Goal: Register for event/course

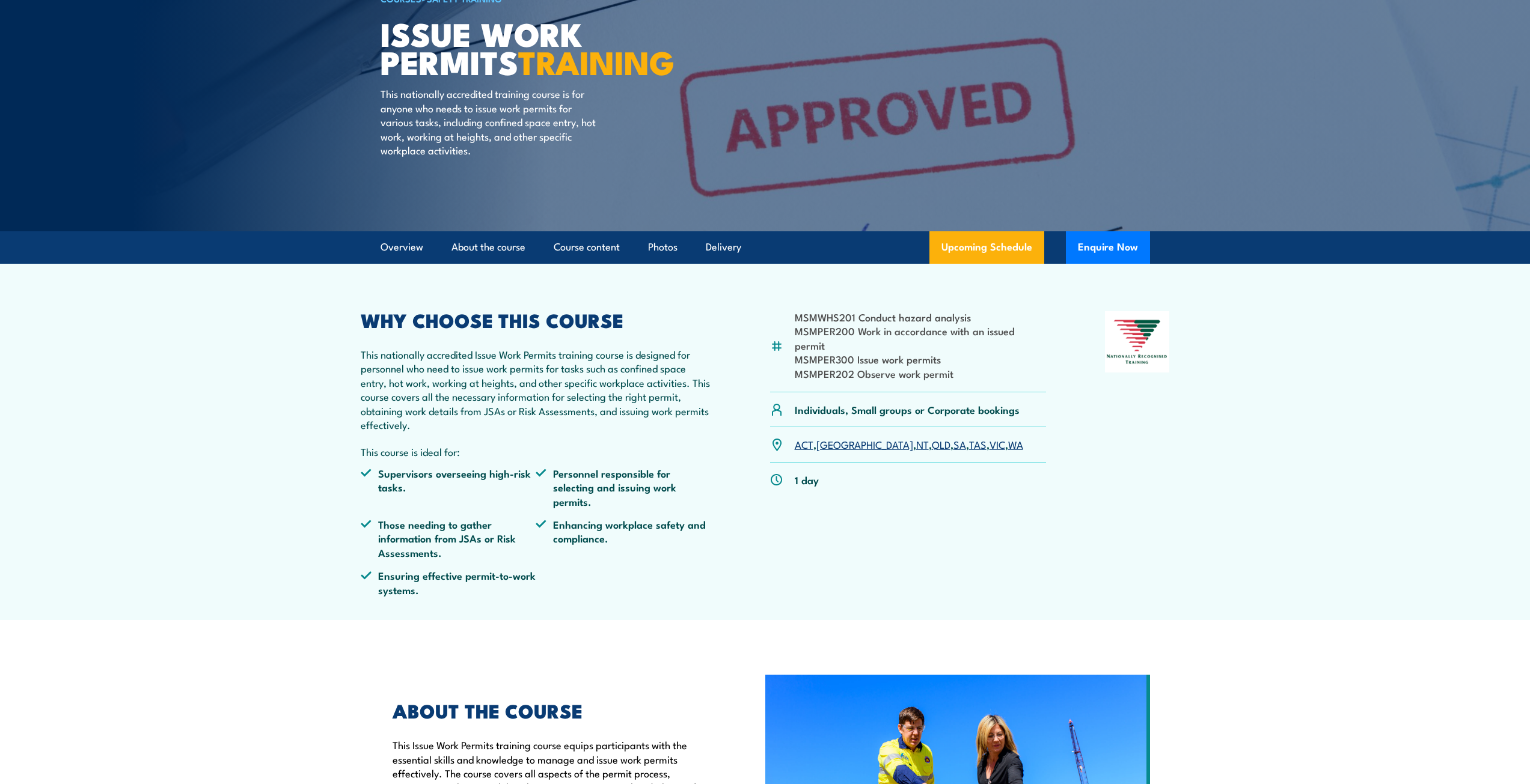
scroll to position [121, 0]
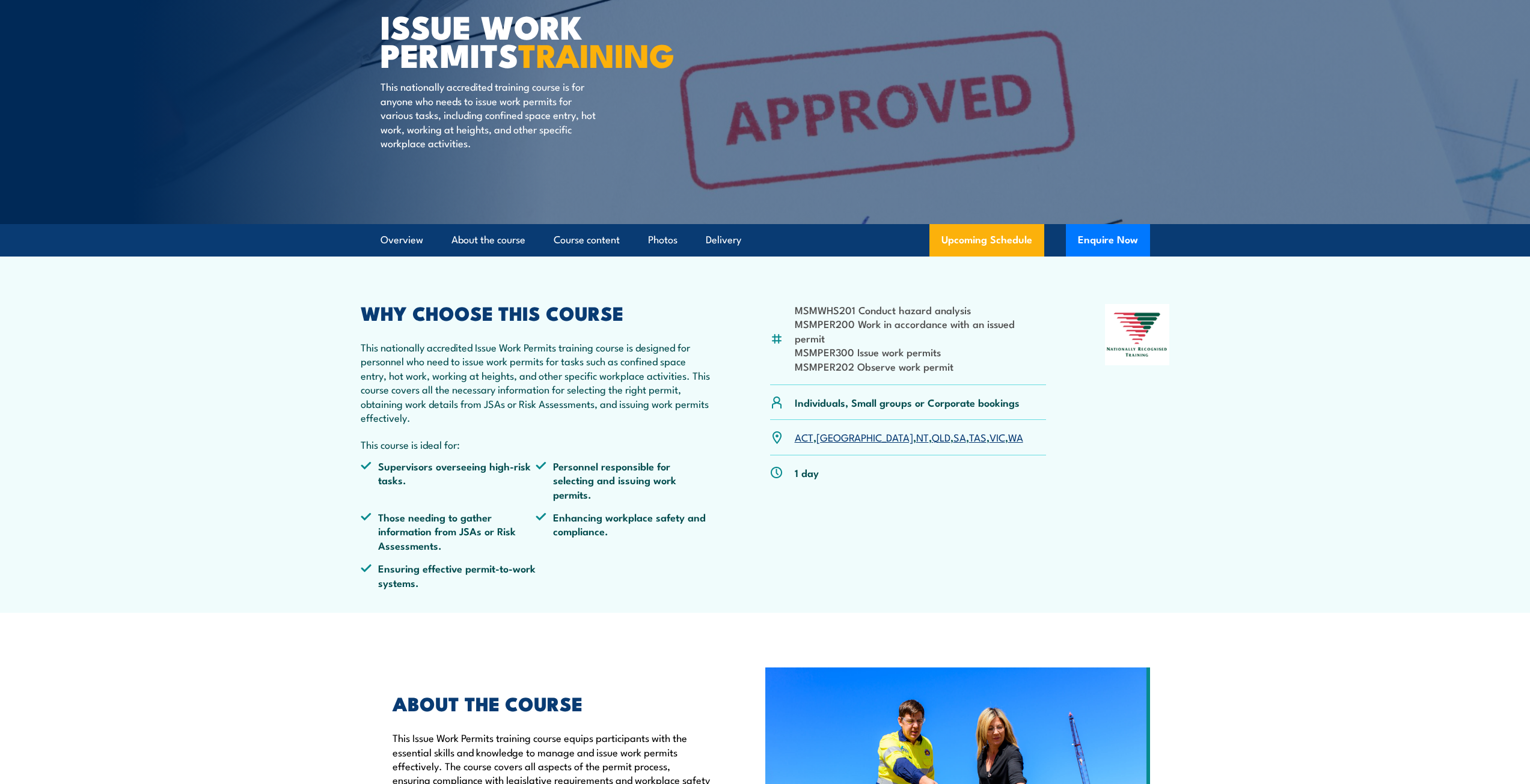
click at [989, 430] on link "VIC" at bounding box center [997, 437] width 15 height 15
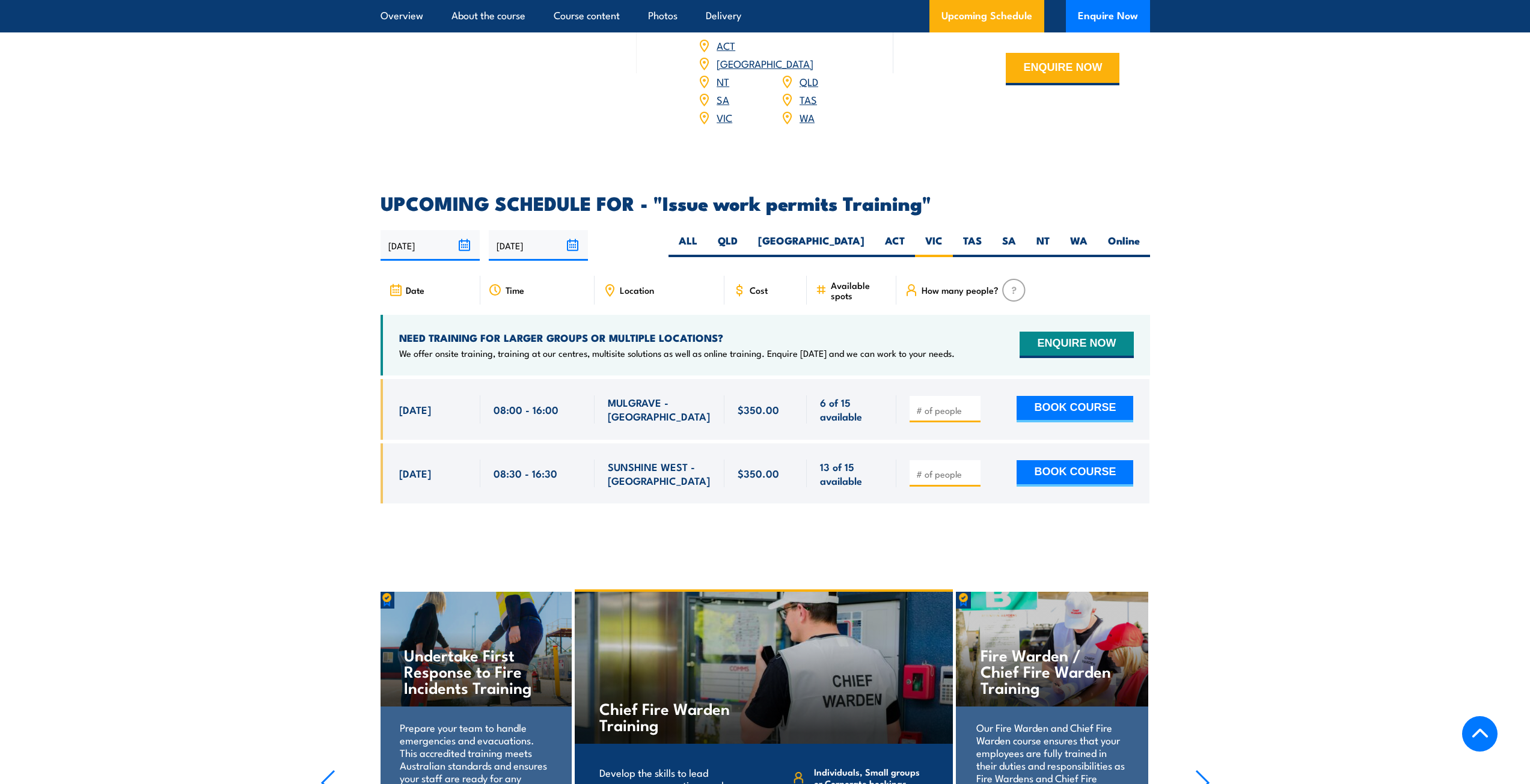
scroll to position [1839, 0]
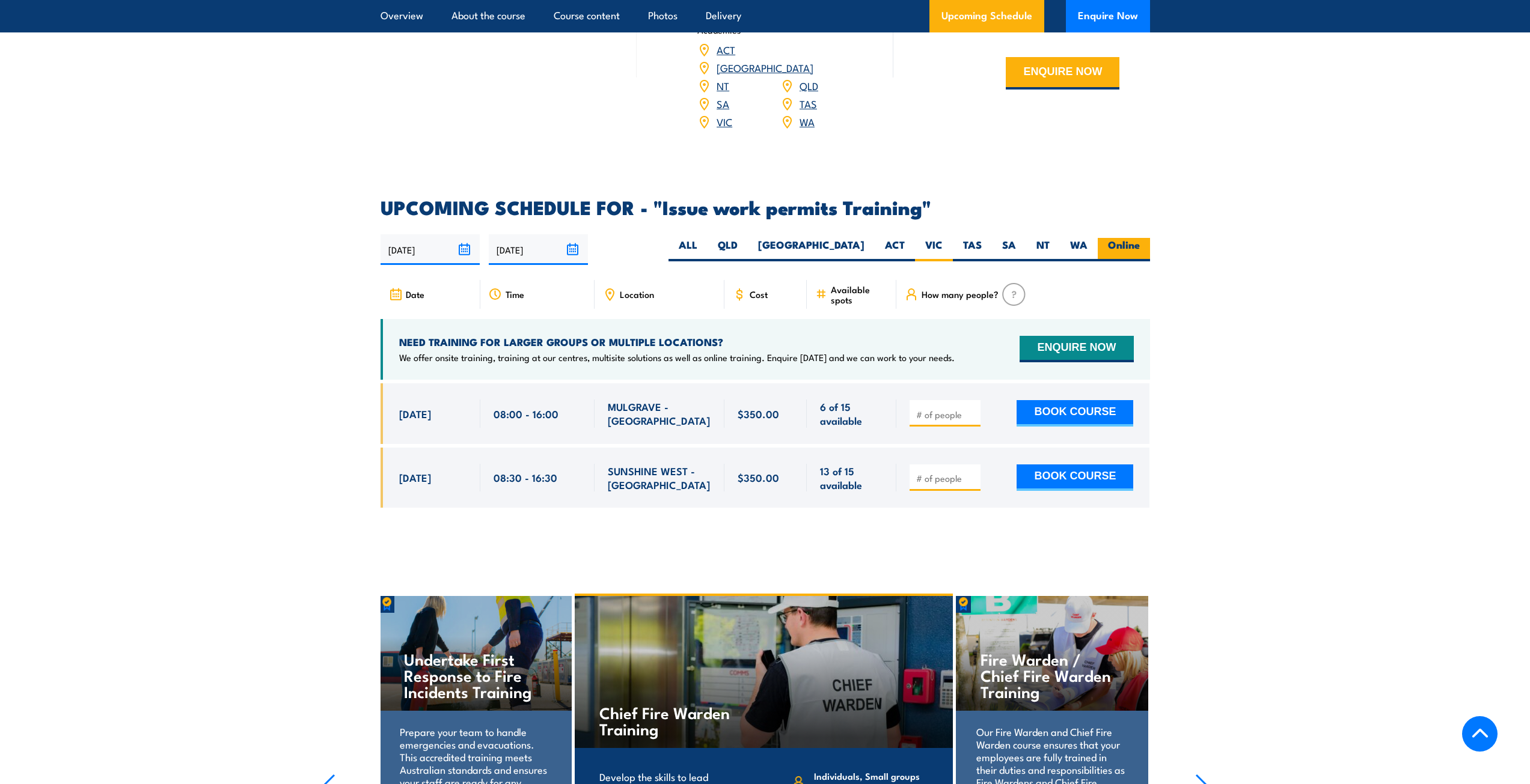
click at [1124, 238] on label "Online" at bounding box center [1124, 249] width 53 height 23
click at [1140, 238] on input "Online" at bounding box center [1144, 242] width 8 height 8
radio input "true"
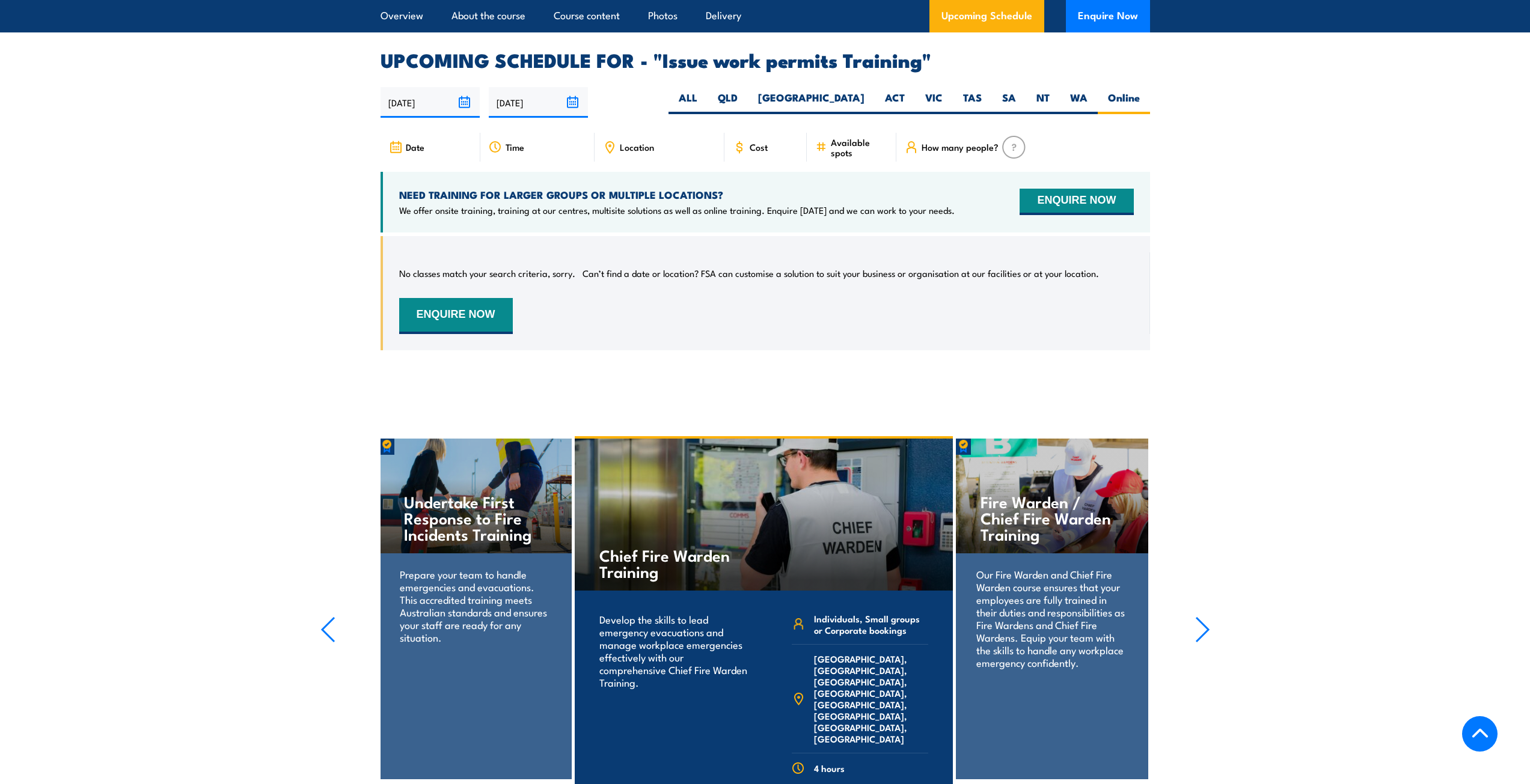
scroll to position [1839, 0]
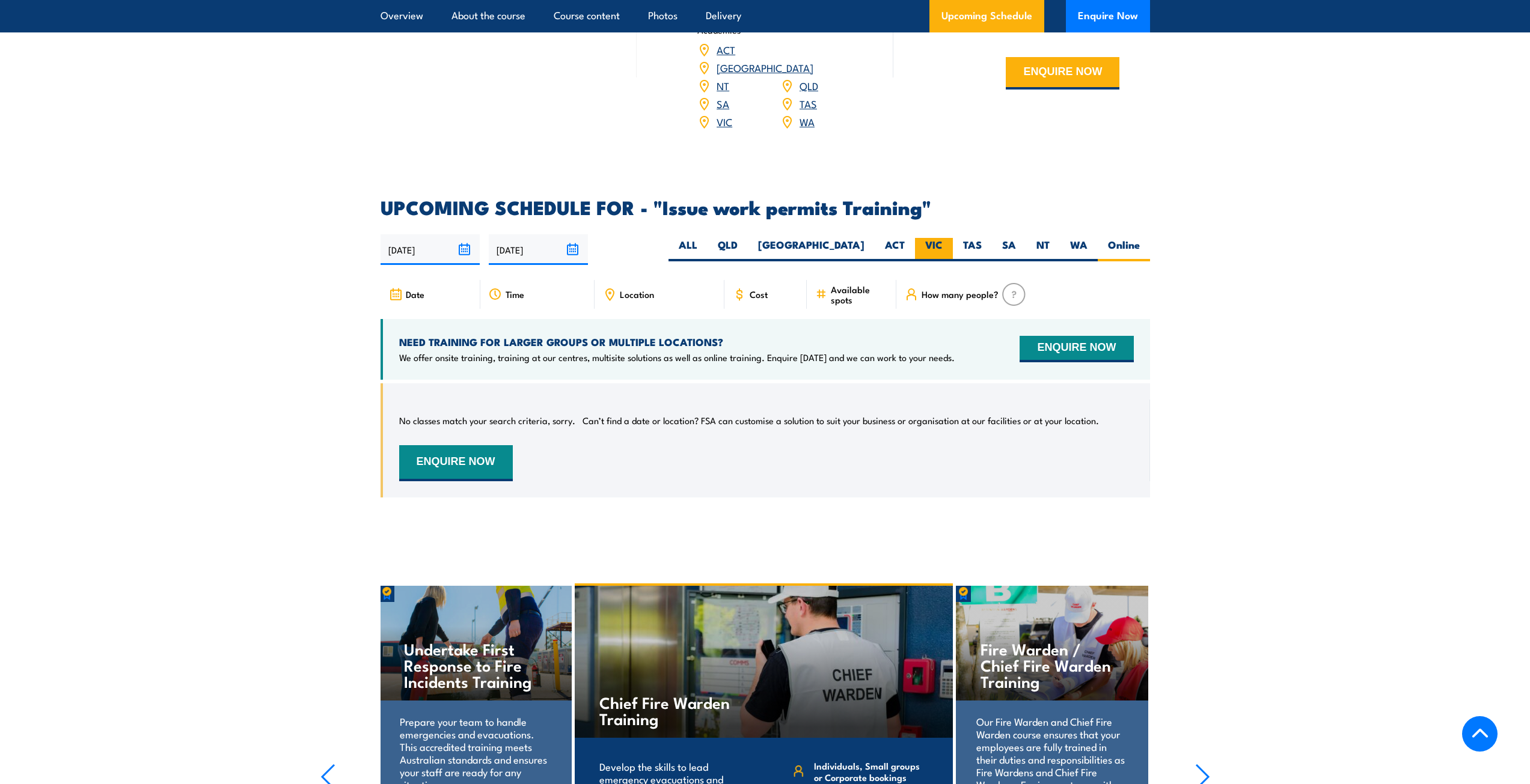
click at [939, 238] on label "VIC" at bounding box center [933, 249] width 38 height 23
click at [943, 238] on input "VIC" at bounding box center [947, 242] width 8 height 8
radio input "true"
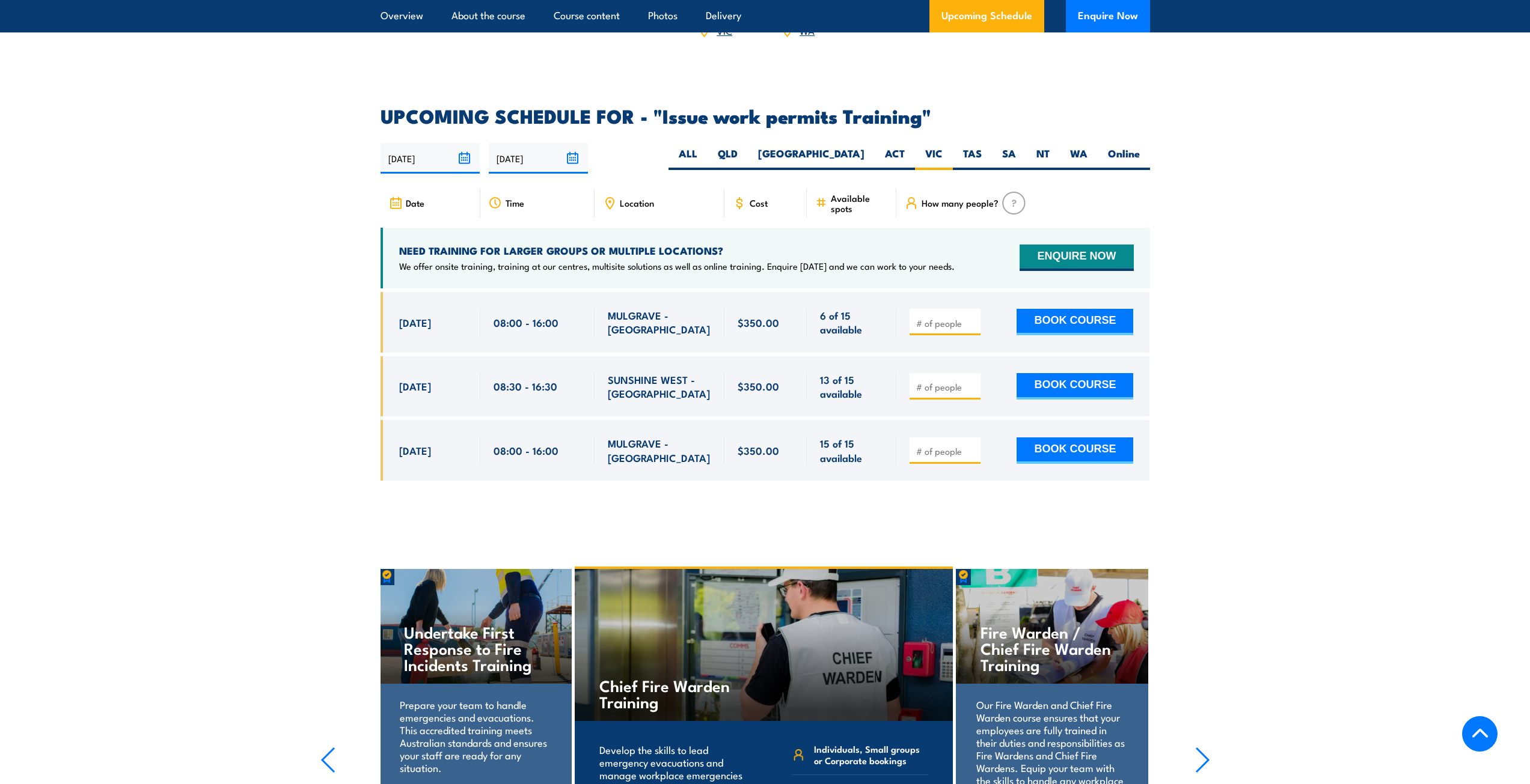
scroll to position [1900, 0]
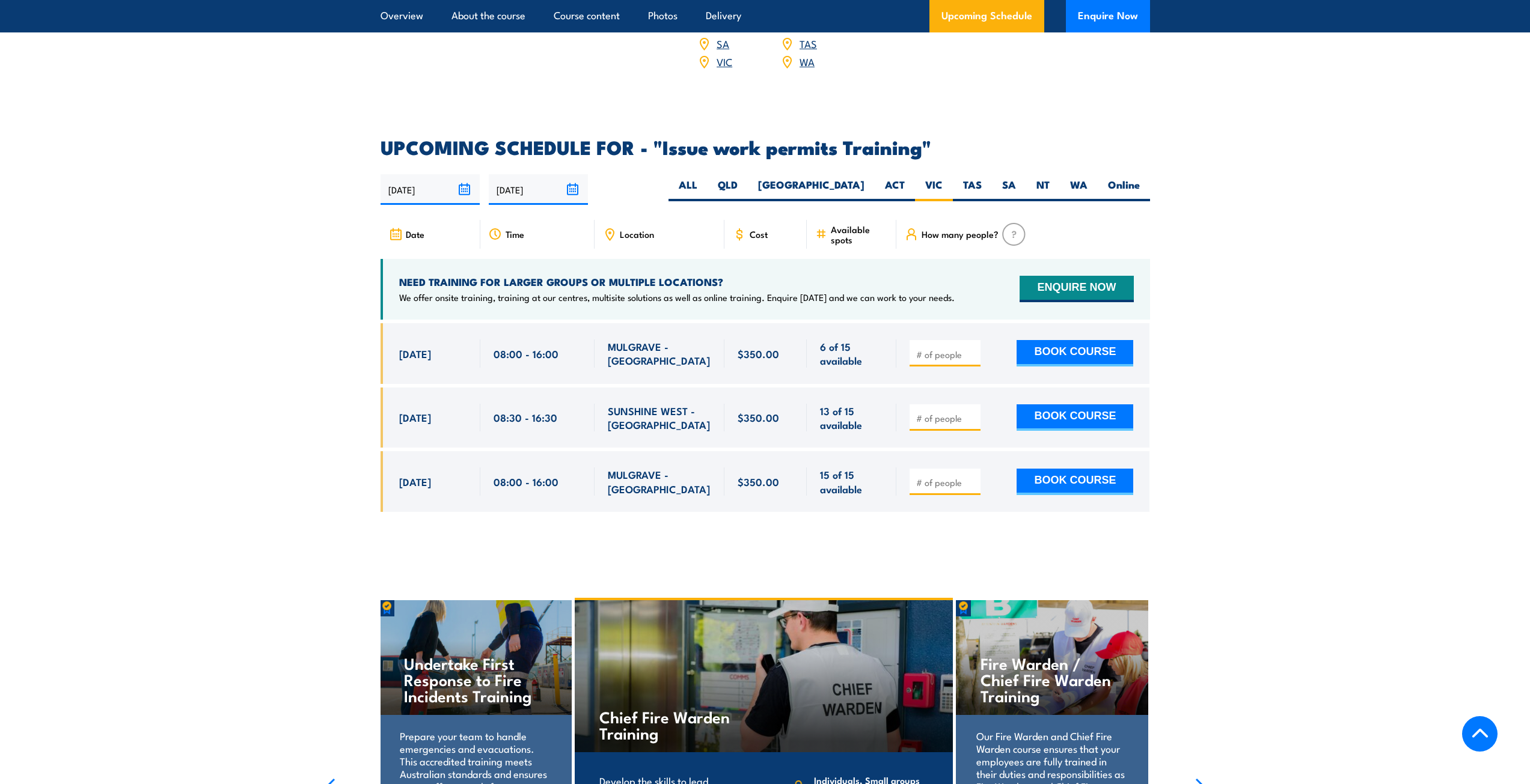
click at [463, 174] on input "[DATE]" at bounding box center [430, 189] width 100 height 31
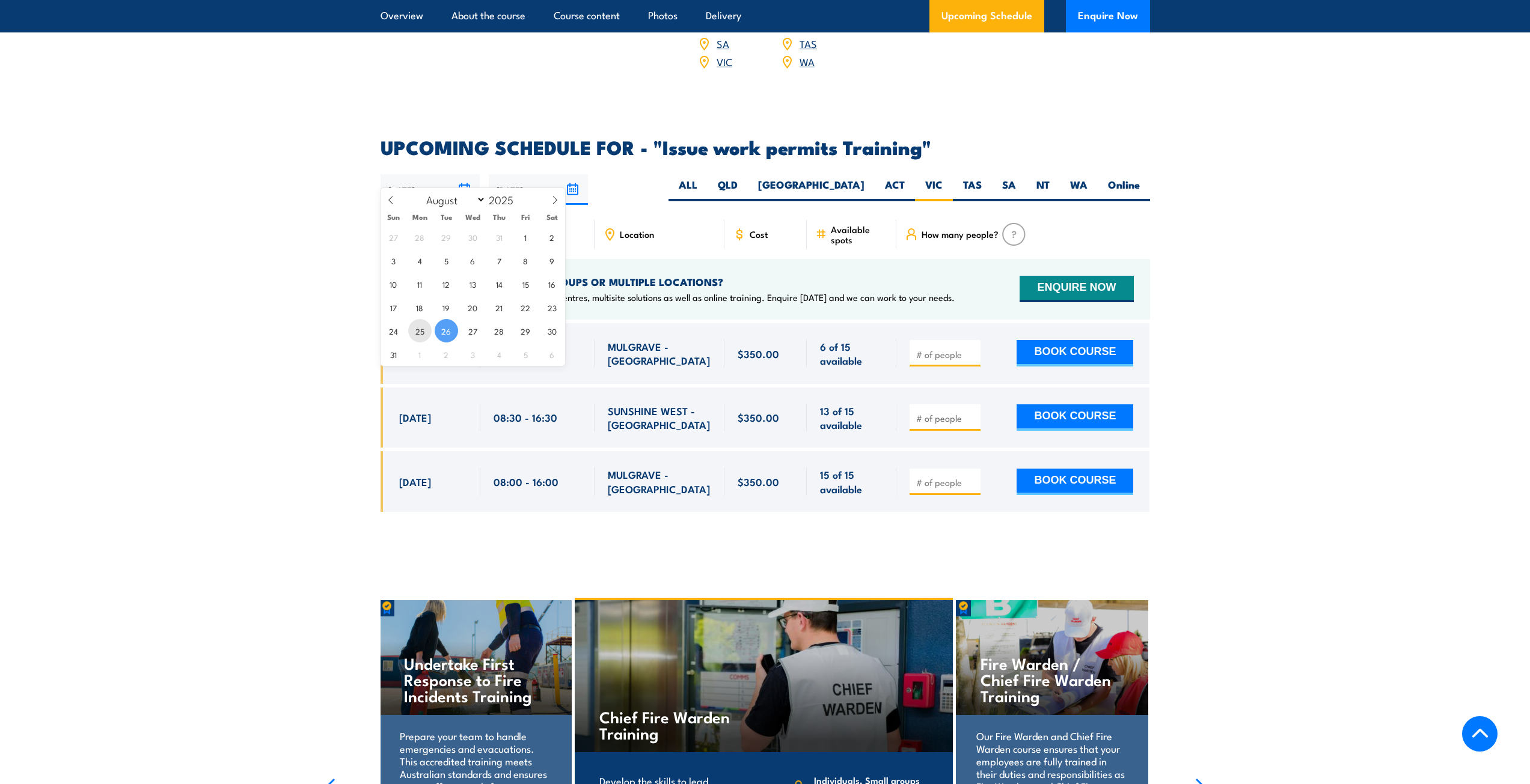
click at [413, 330] on span "25" at bounding box center [419, 330] width 23 height 23
type input "25/08/2025"
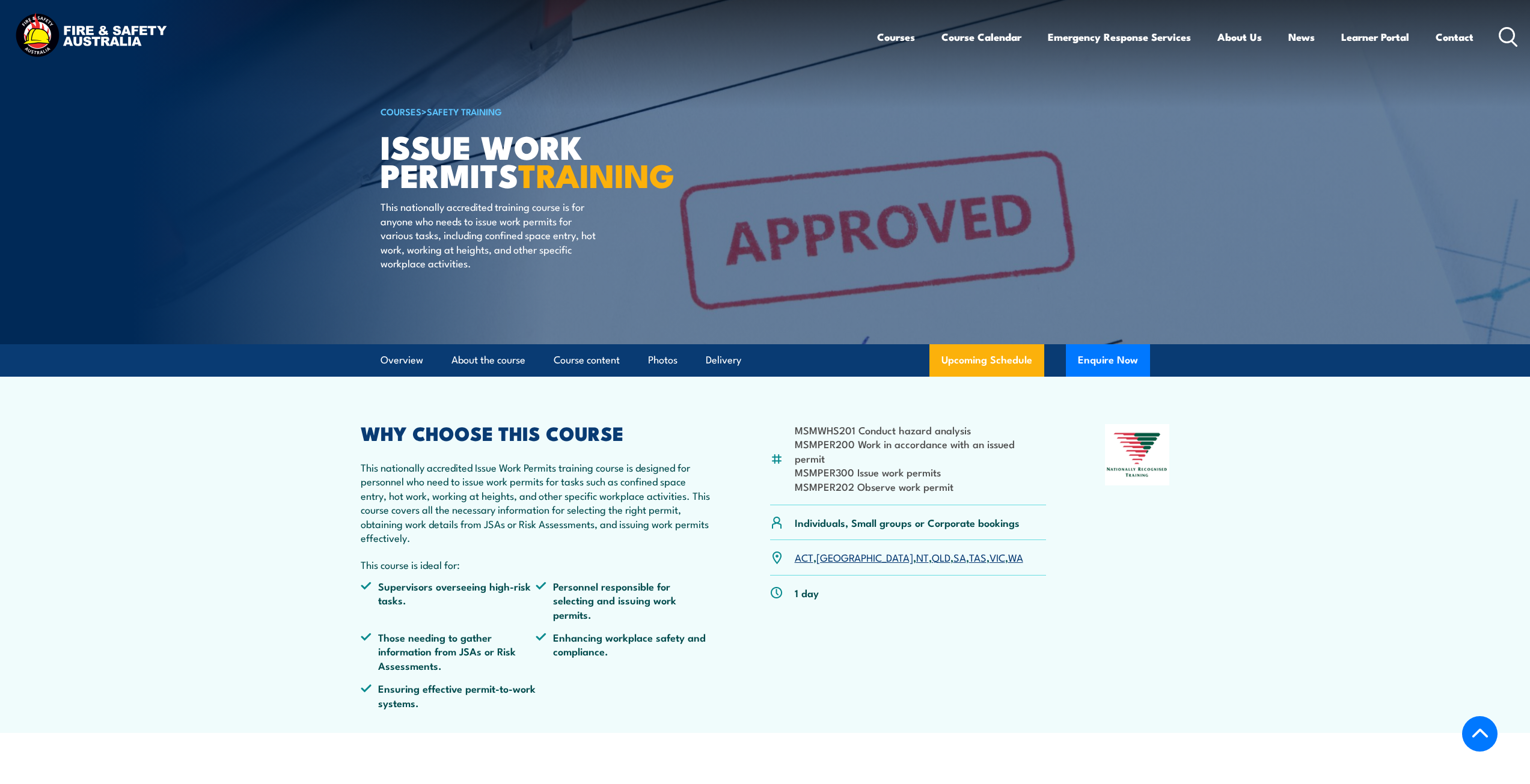
select select "7"
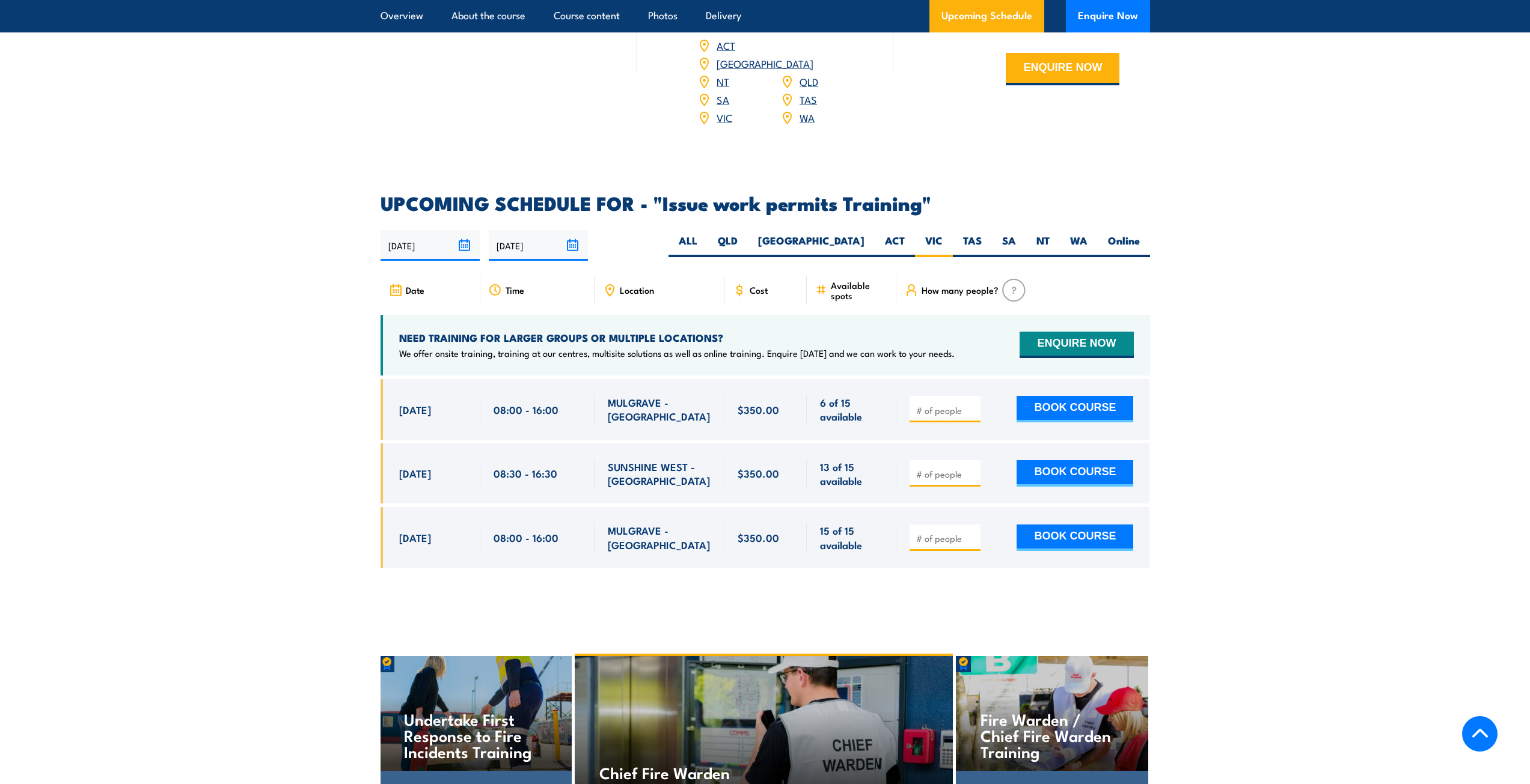
scroll to position [1839, 0]
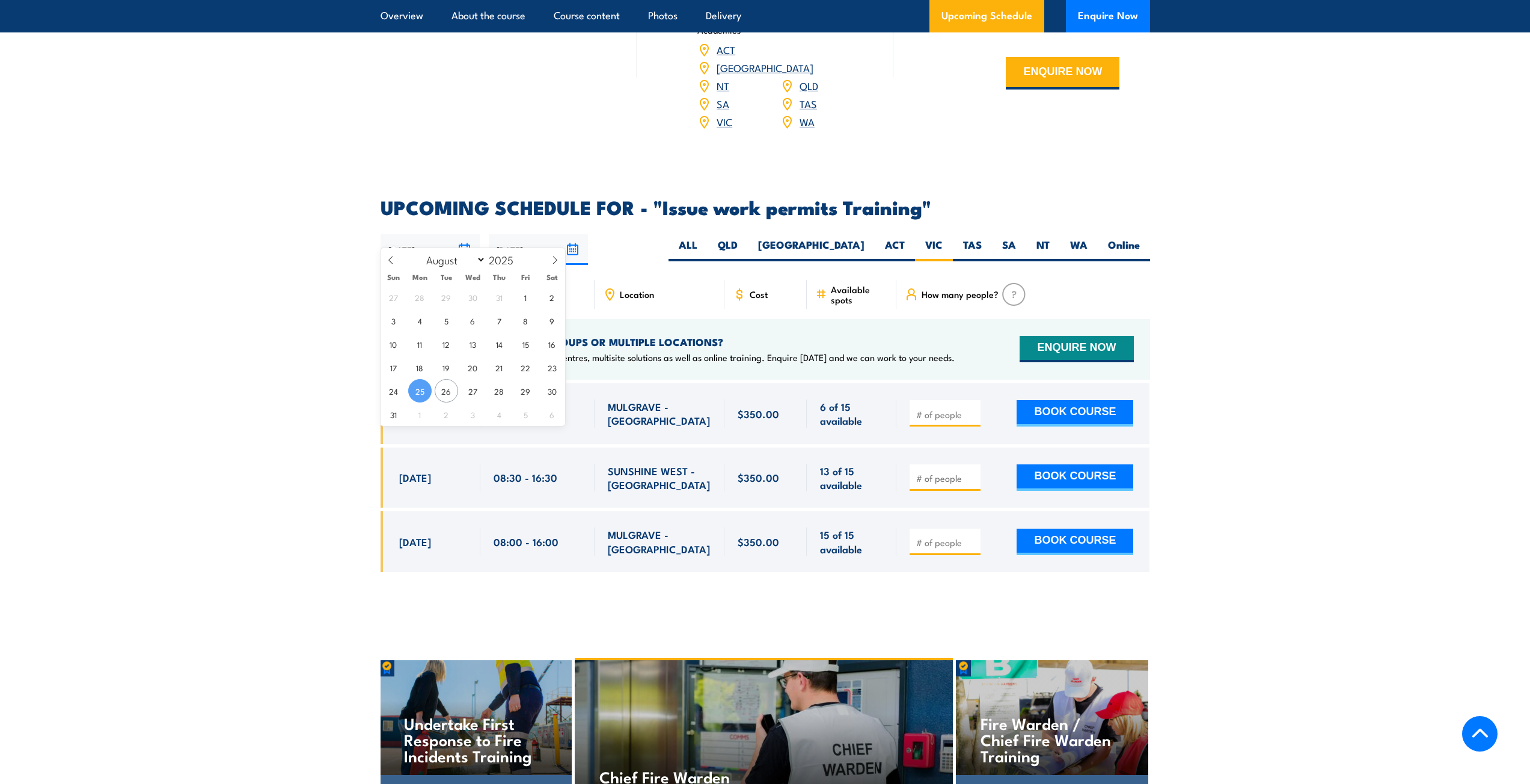
click at [465, 235] on input "25/08/2025" at bounding box center [430, 250] width 100 height 31
click at [521, 304] on span "1" at bounding box center [525, 297] width 23 height 23
type input "[DATE]"
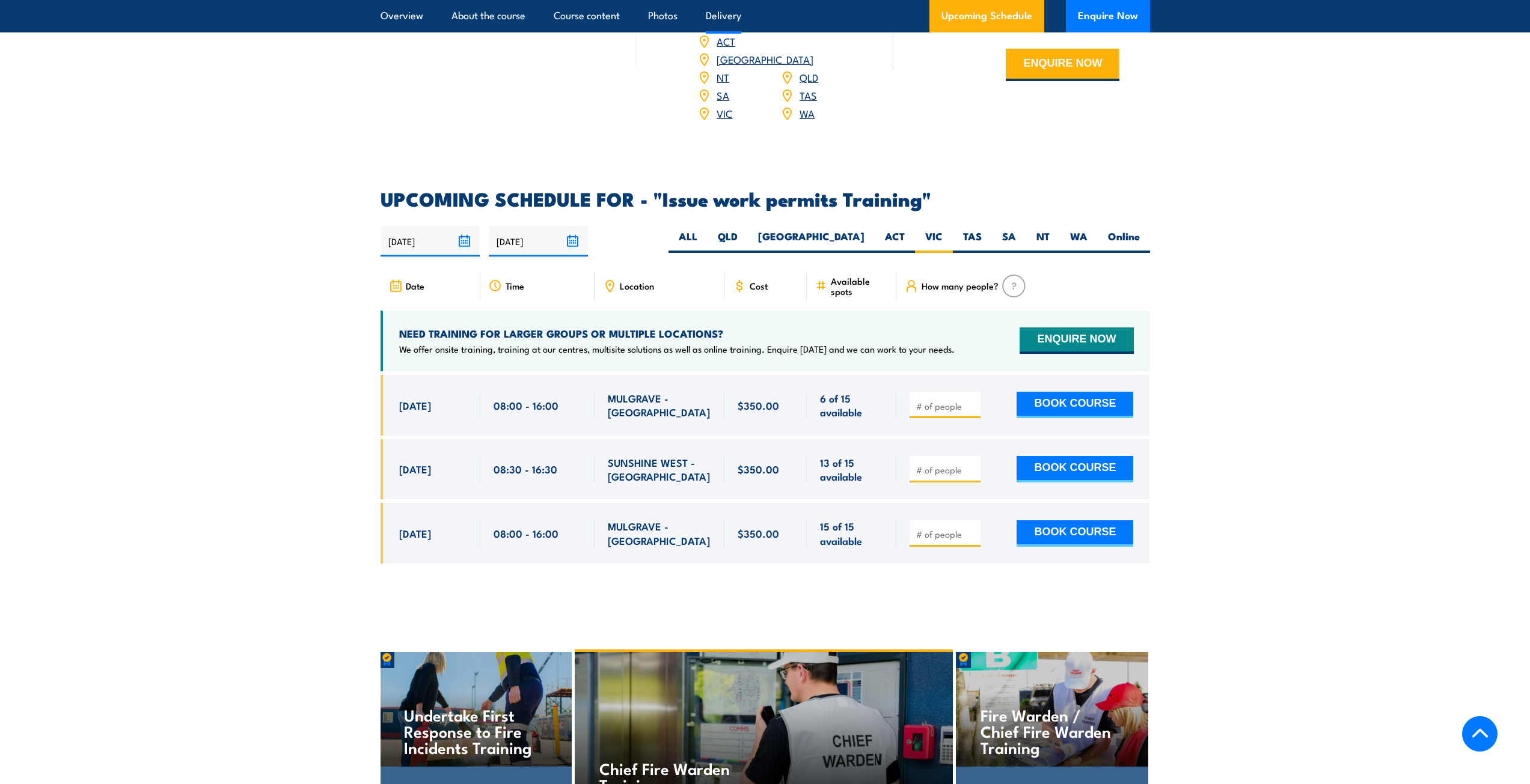
scroll to position [1779, 0]
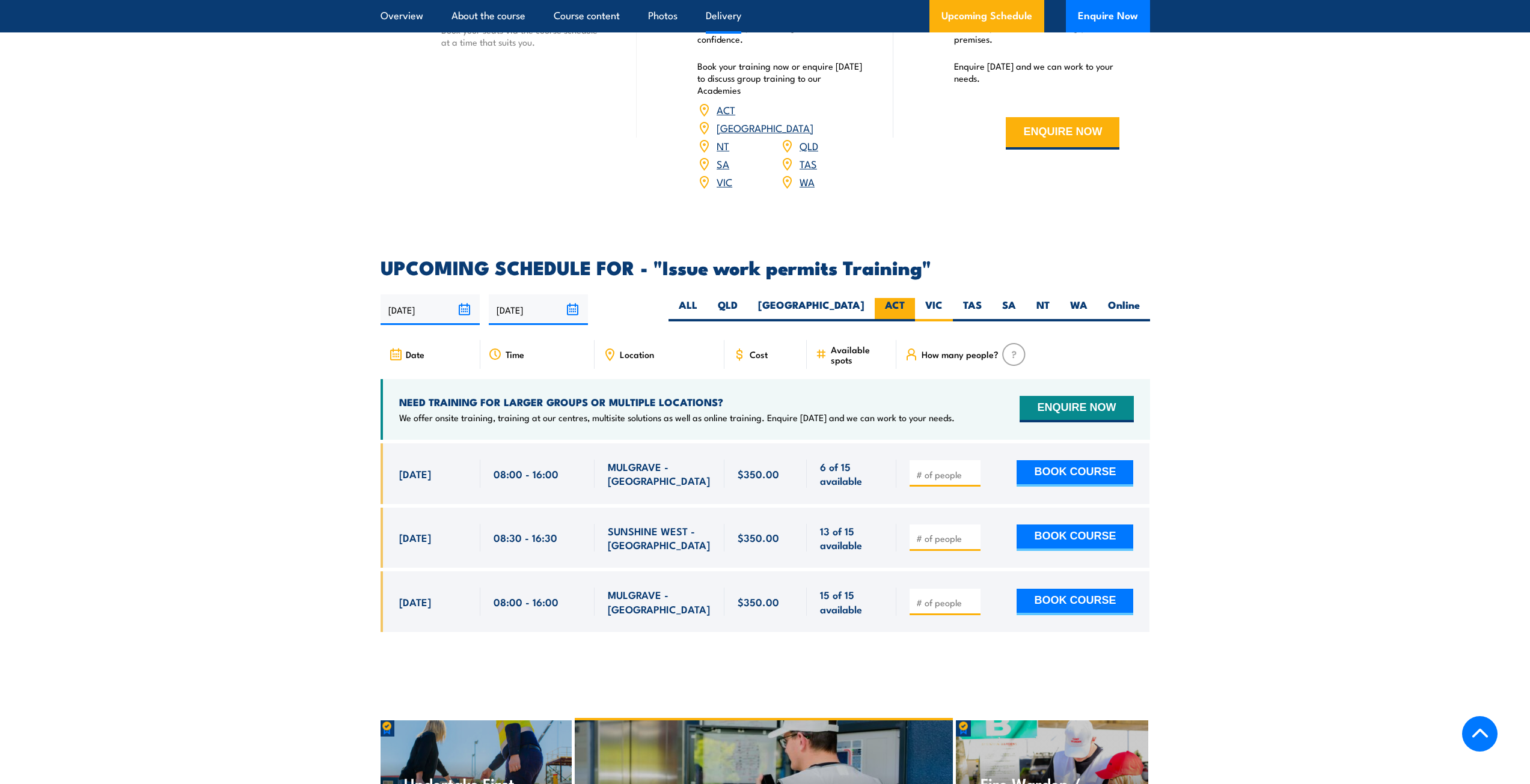
click at [884, 298] on label "ACT" at bounding box center [895, 309] width 40 height 23
click at [905, 298] on input "ACT" at bounding box center [909, 302] width 8 height 8
radio input "true"
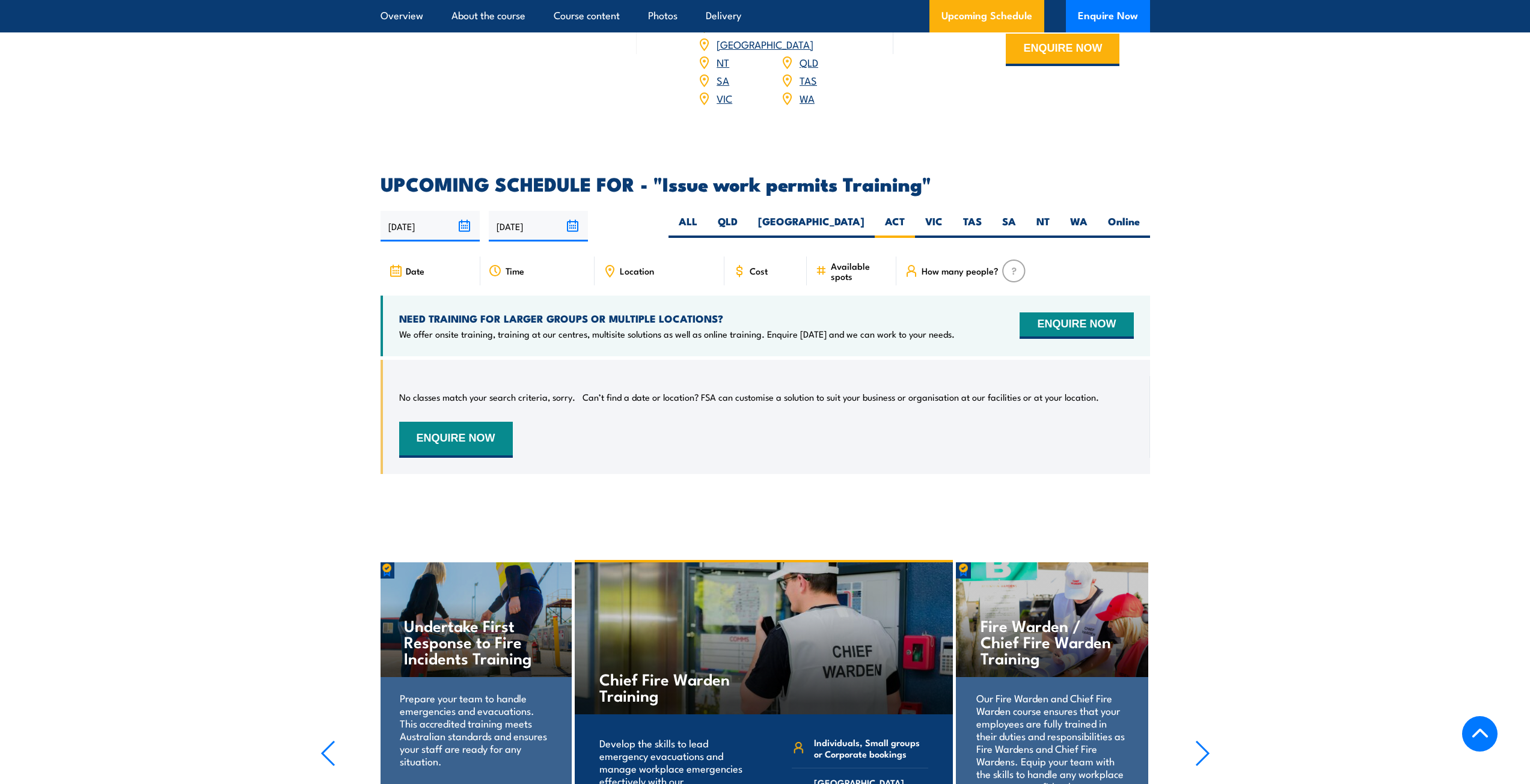
scroll to position [1839, 0]
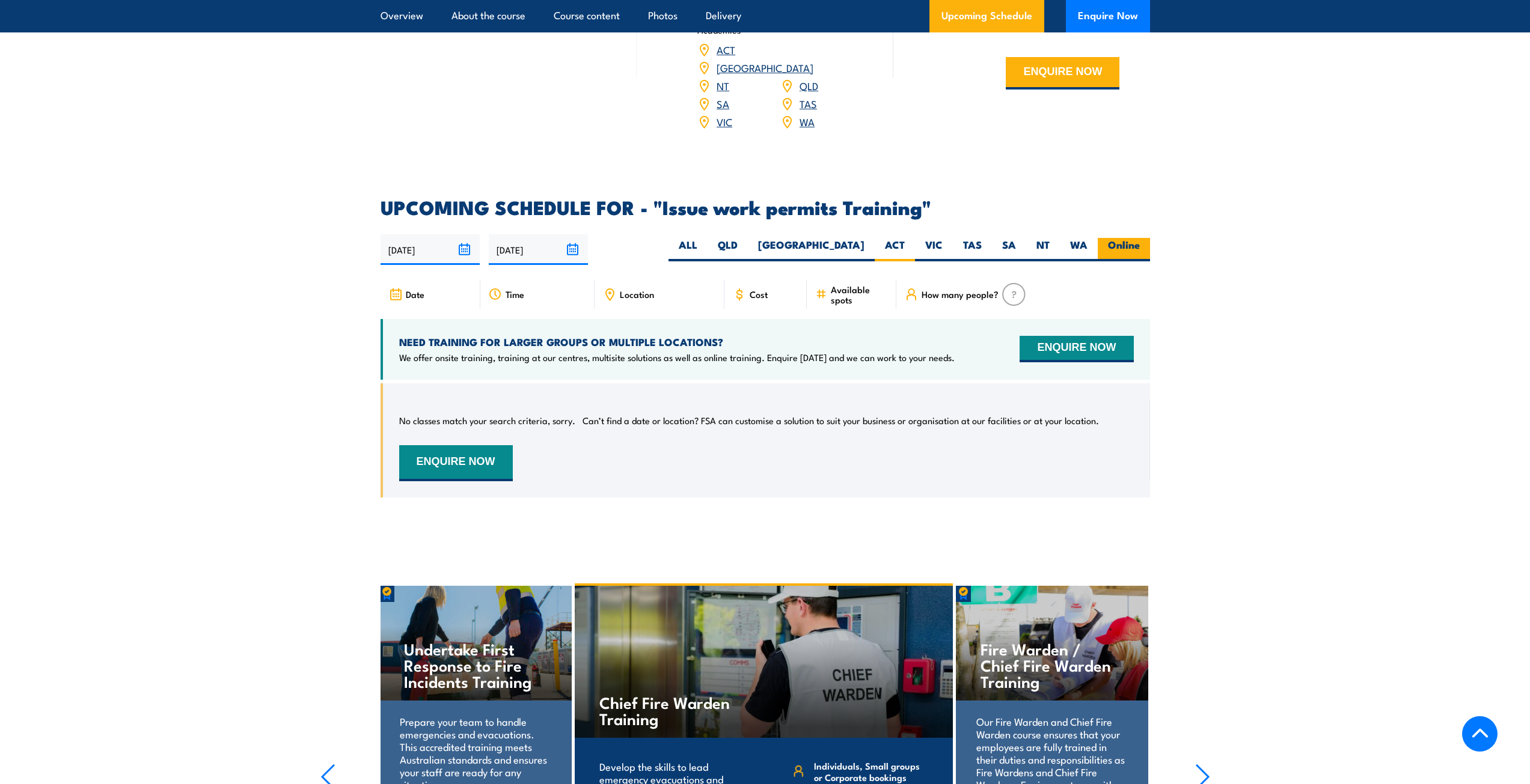
click at [1107, 238] on label "Online" at bounding box center [1124, 249] width 53 height 23
click at [1140, 238] on input "Online" at bounding box center [1144, 242] width 8 height 8
radio input "true"
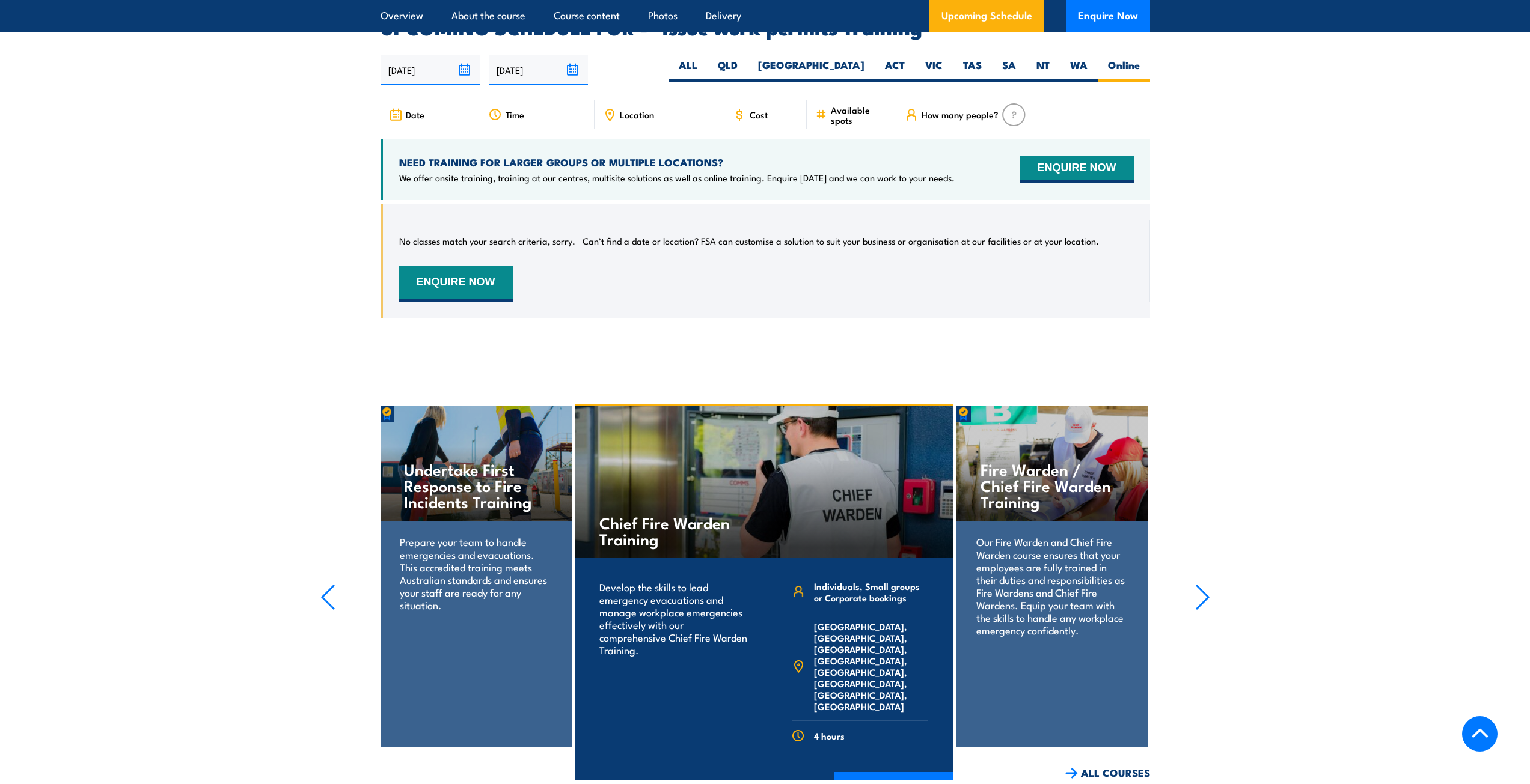
scroll to position [2019, 0]
